Goal: Find specific page/section: Find specific page/section

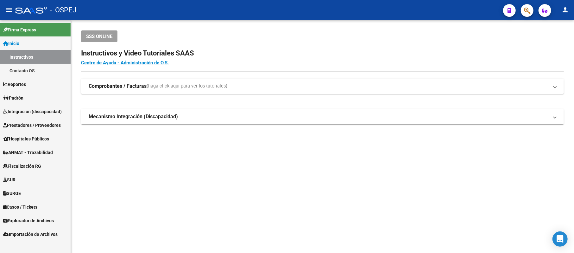
click at [528, 6] on span "button" at bounding box center [527, 10] width 6 height 13
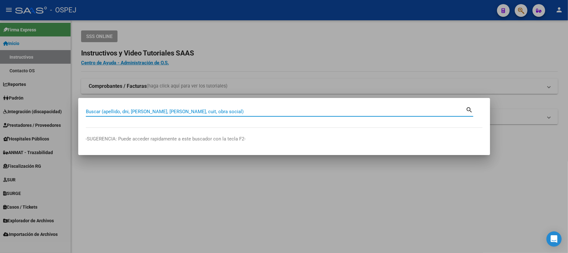
paste input "53953649"
type input "53953649"
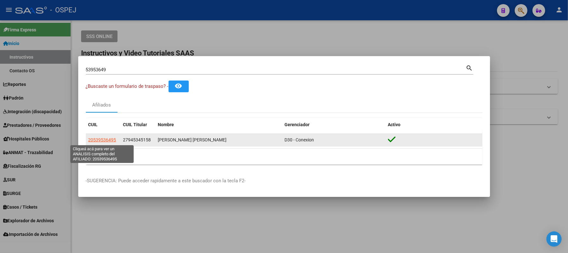
click at [112, 139] on span "20539536495" at bounding box center [102, 139] width 28 height 5
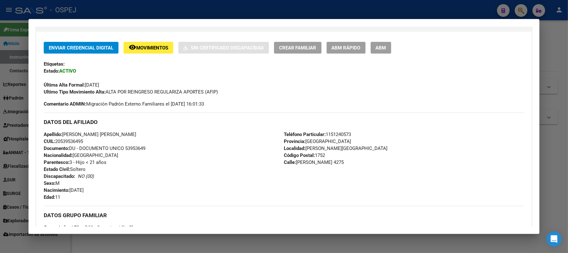
scroll to position [127, 0]
